Goal: Find specific page/section: Find specific page/section

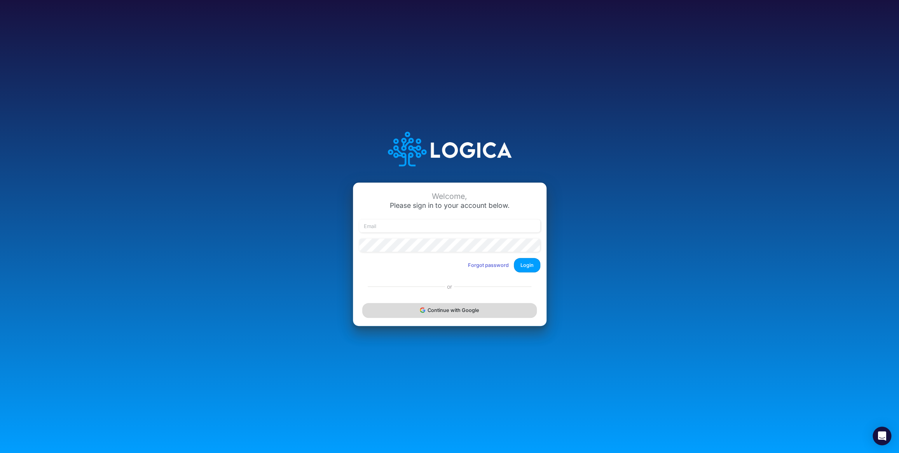
click at [446, 306] on button "Continue with Google" at bounding box center [449, 310] width 174 height 14
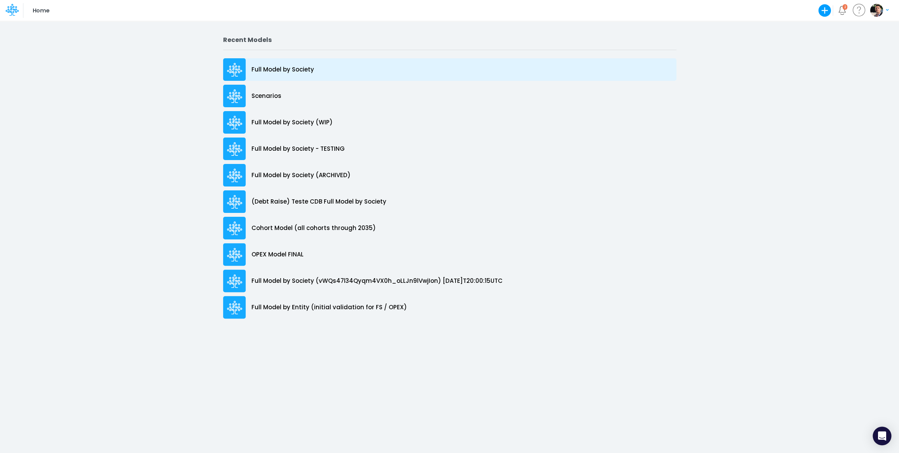
click at [293, 72] on p "Full Model by Society" at bounding box center [283, 69] width 63 height 9
